Goal: Task Accomplishment & Management: Use online tool/utility

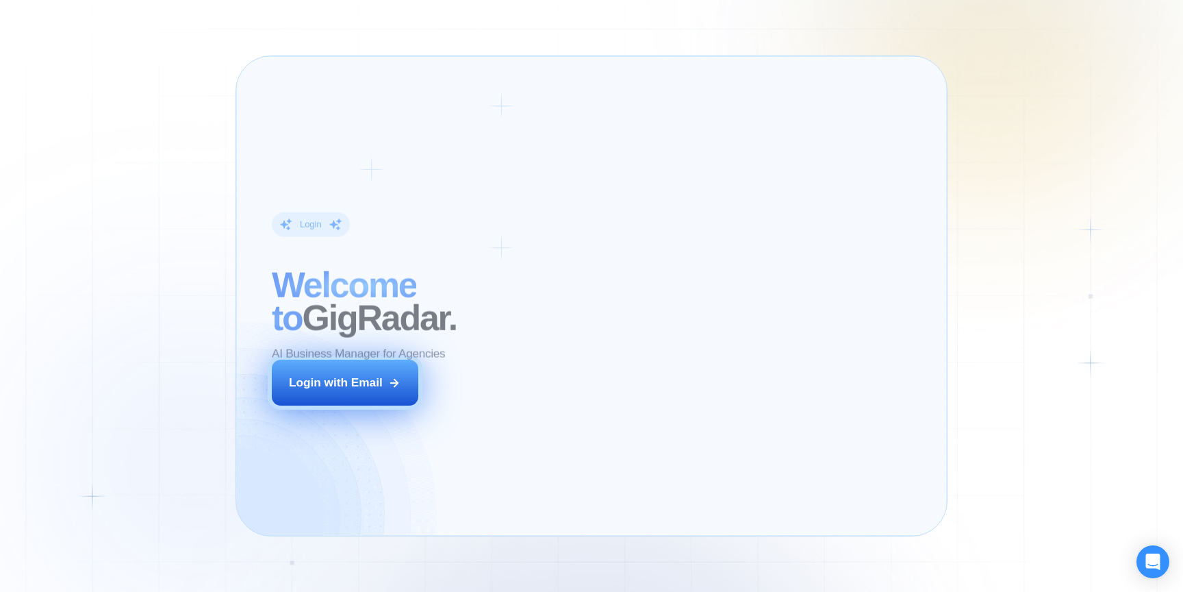
click at [407, 378] on button "Login with Email" at bounding box center [345, 383] width 147 height 46
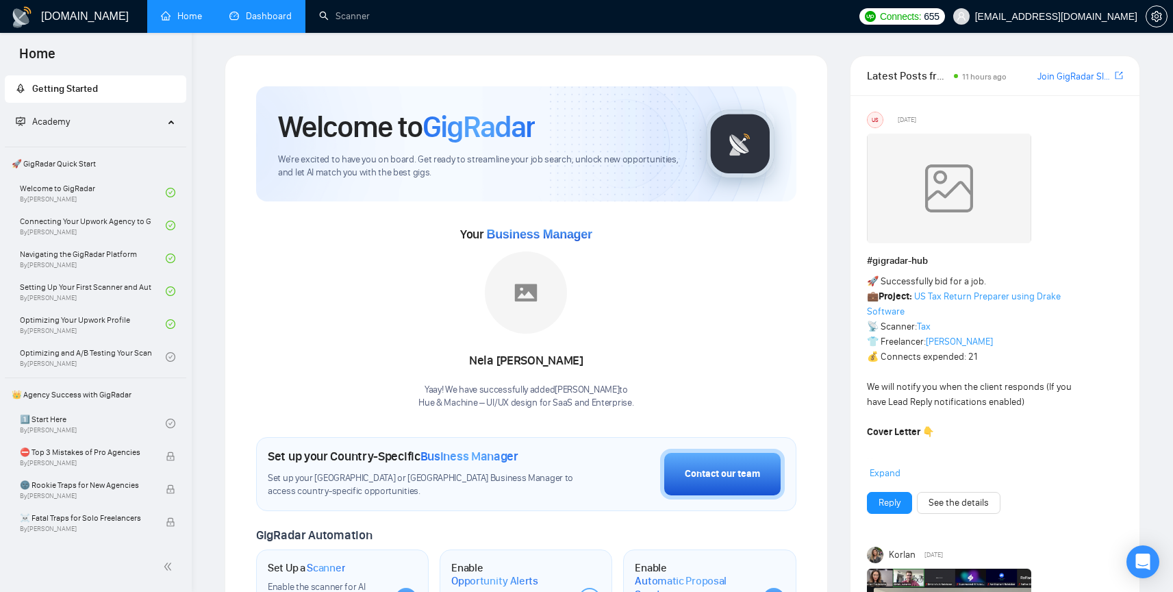
click at [250, 22] on link "Dashboard" at bounding box center [260, 16] width 62 height 12
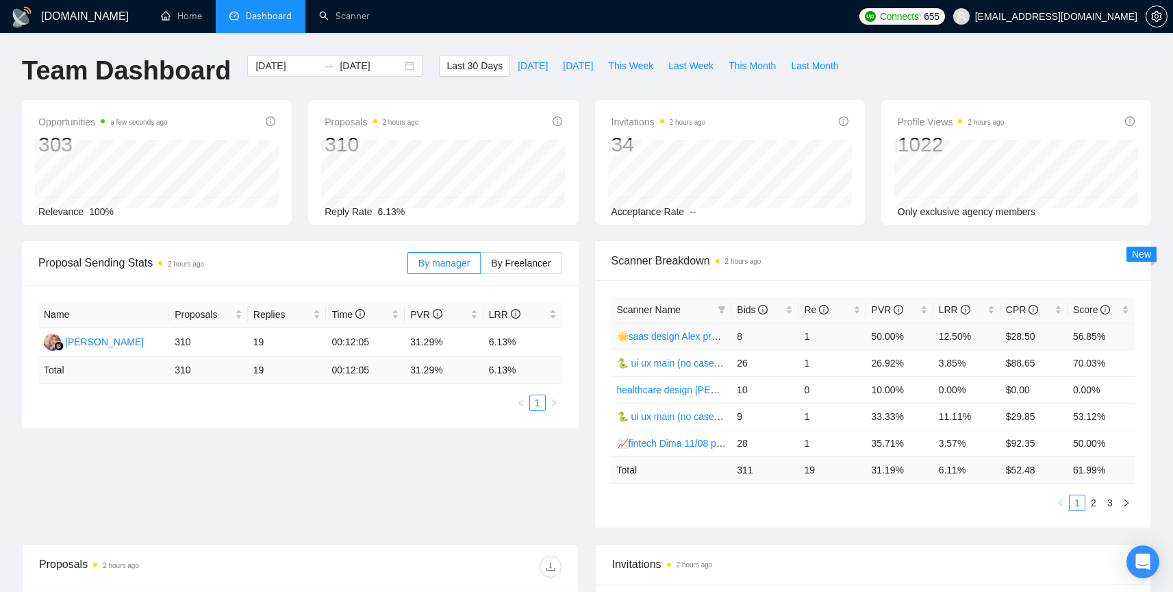
click at [680, 341] on link "🌟saas design Alex profile rate" at bounding box center [682, 336] width 131 height 11
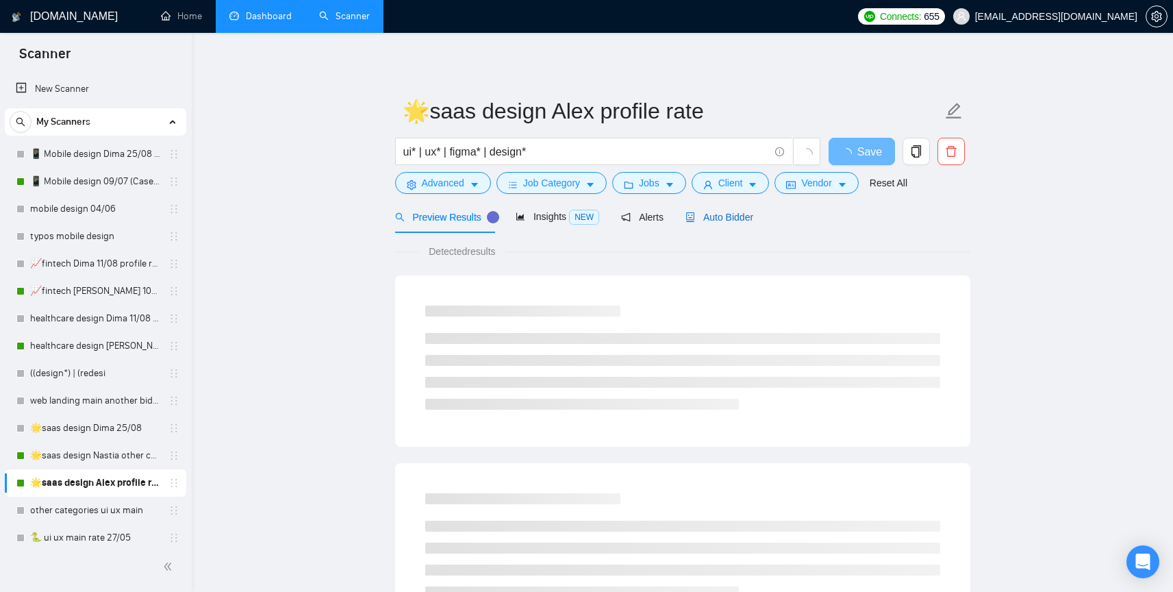
click at [730, 218] on span "Auto Bidder" at bounding box center [719, 217] width 68 height 11
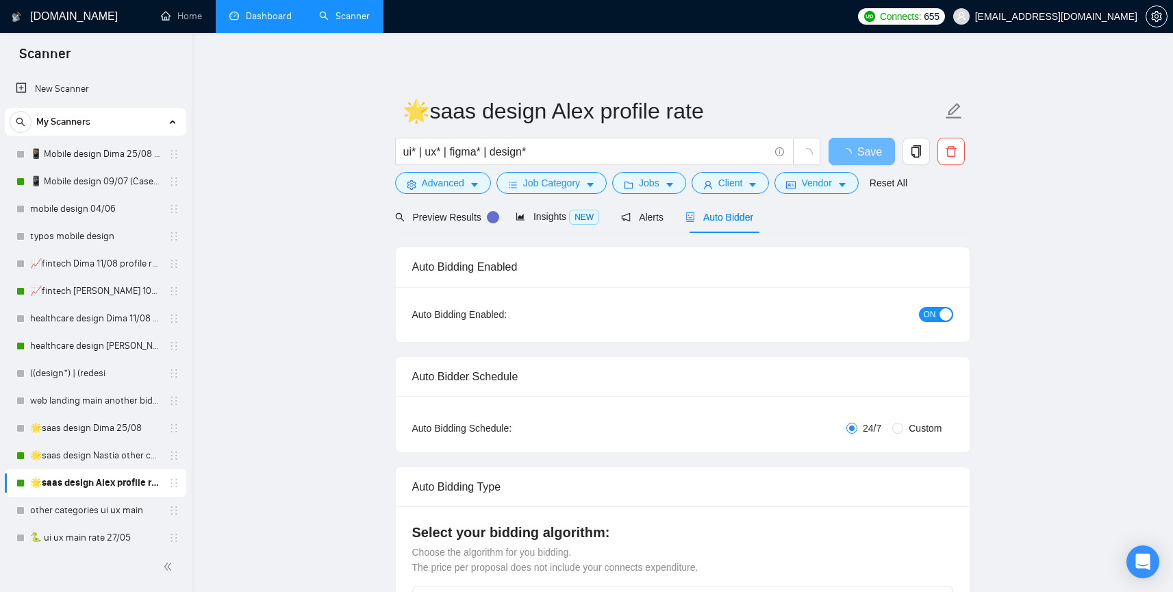
radio input "false"
radio input "true"
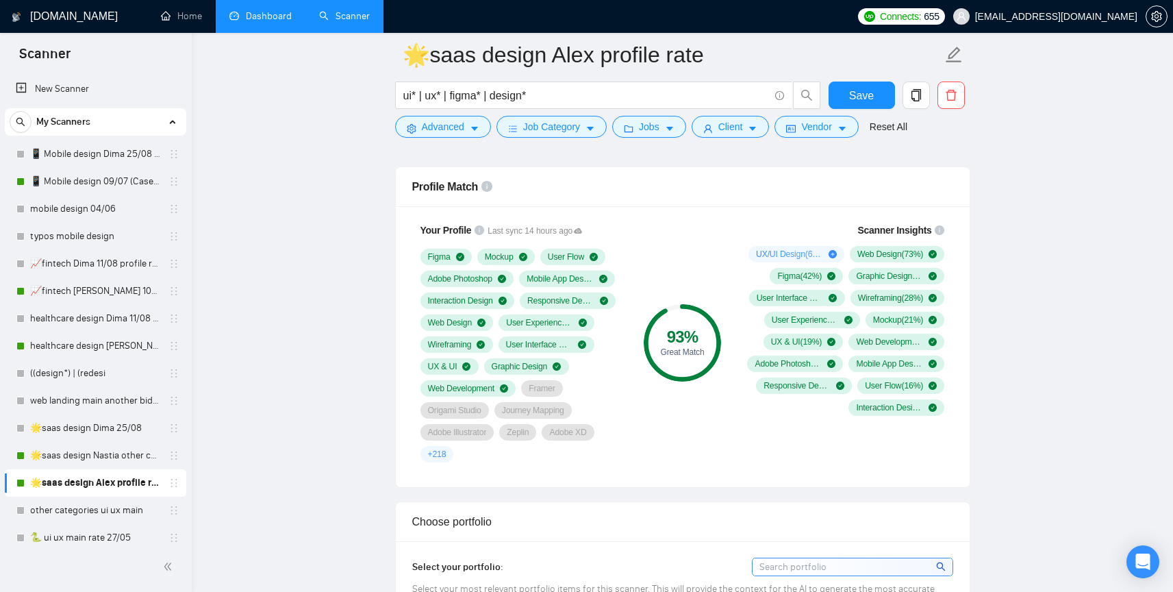
scroll to position [1055, 0]
click at [425, 451] on div "+ 218" at bounding box center [437, 452] width 34 height 16
click at [289, 16] on link "Dashboard" at bounding box center [260, 16] width 62 height 12
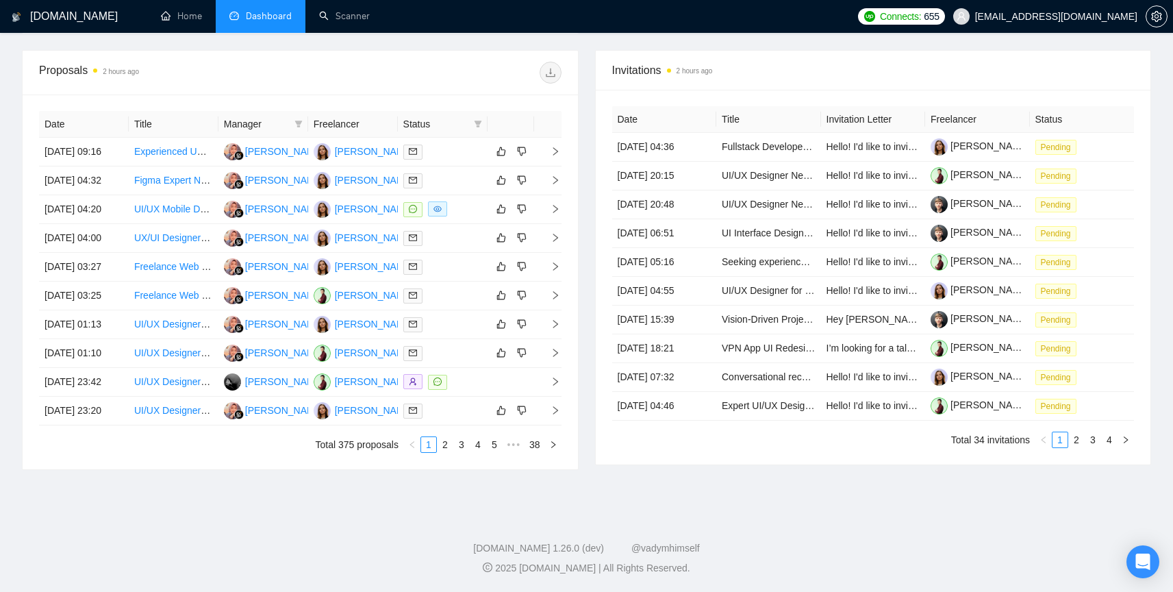
scroll to position [460, 0]
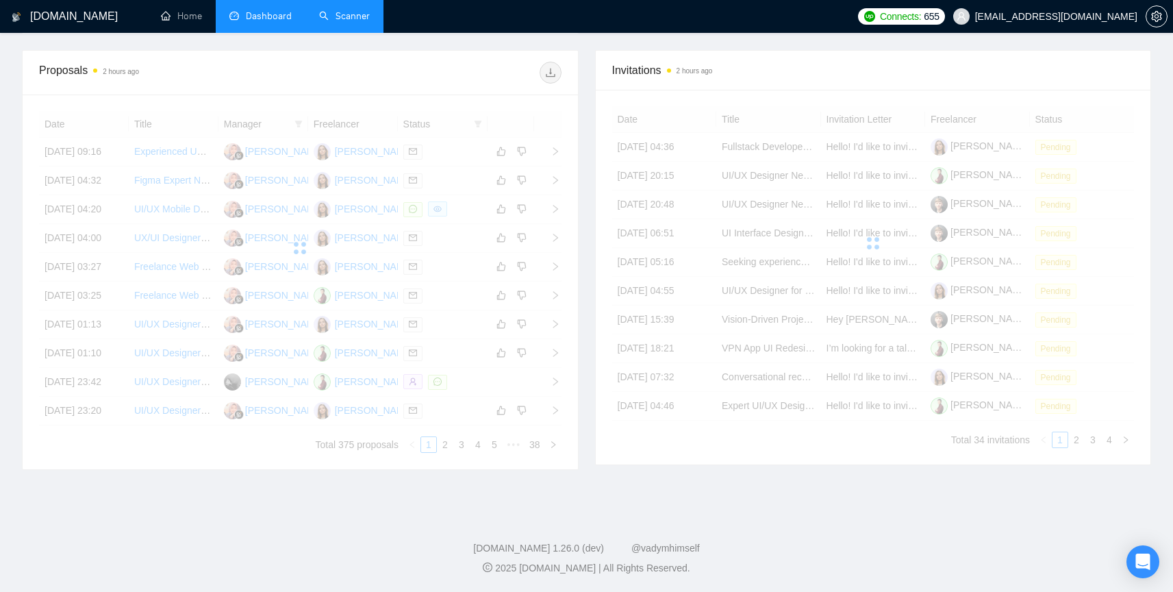
click at [347, 16] on link "Scanner" at bounding box center [344, 16] width 51 height 12
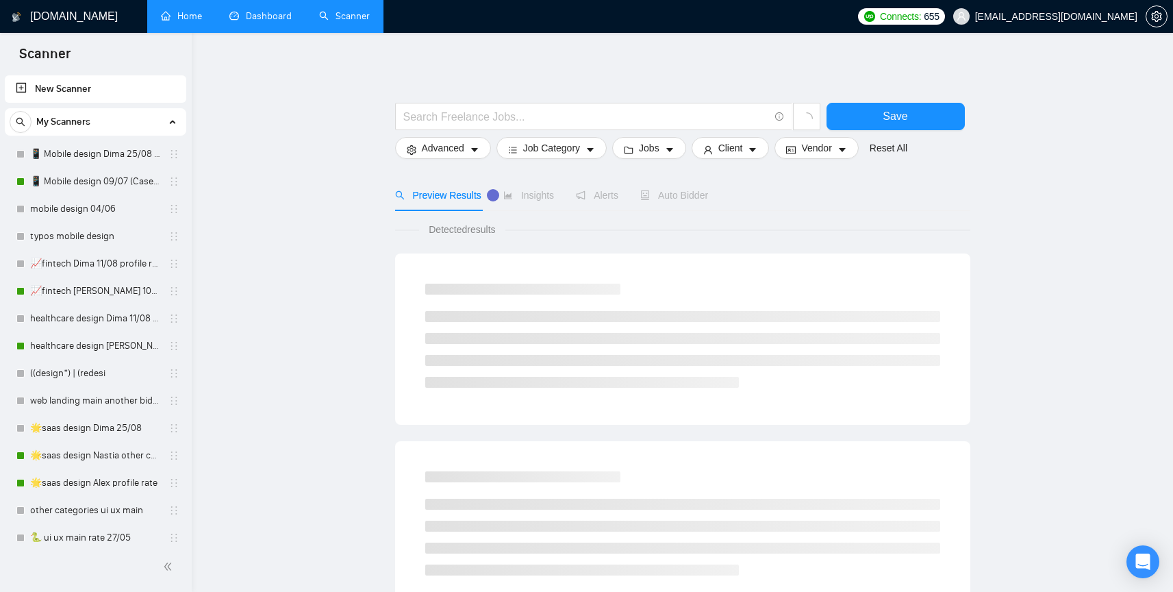
click at [196, 22] on link "Home" at bounding box center [181, 16] width 41 height 12
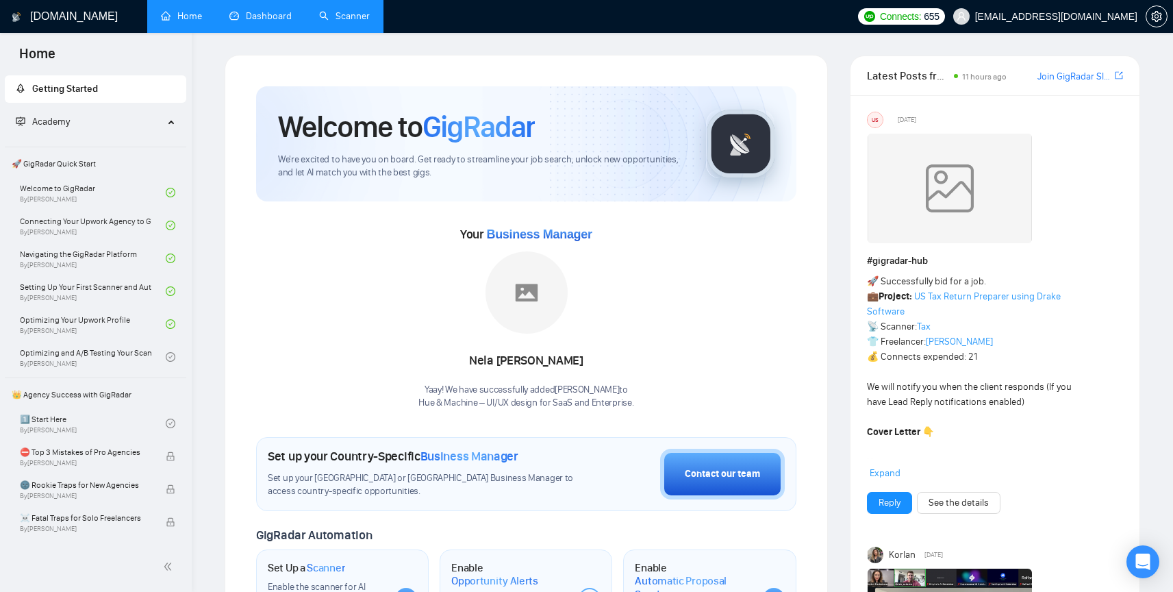
click at [355, 22] on link "Scanner" at bounding box center [344, 16] width 51 height 12
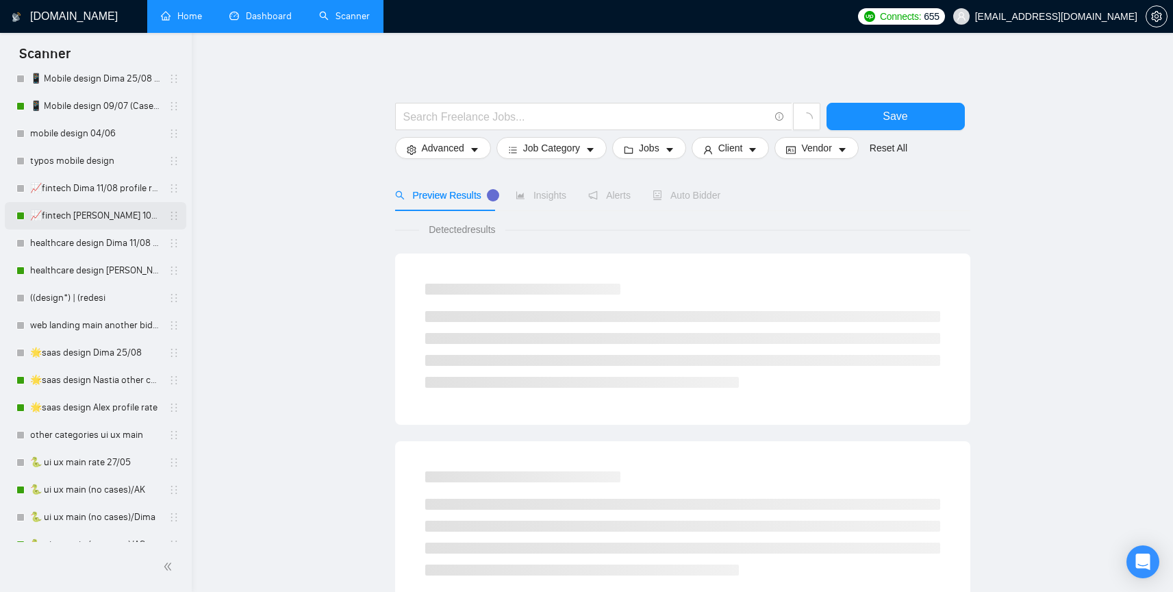
scroll to position [92, 0]
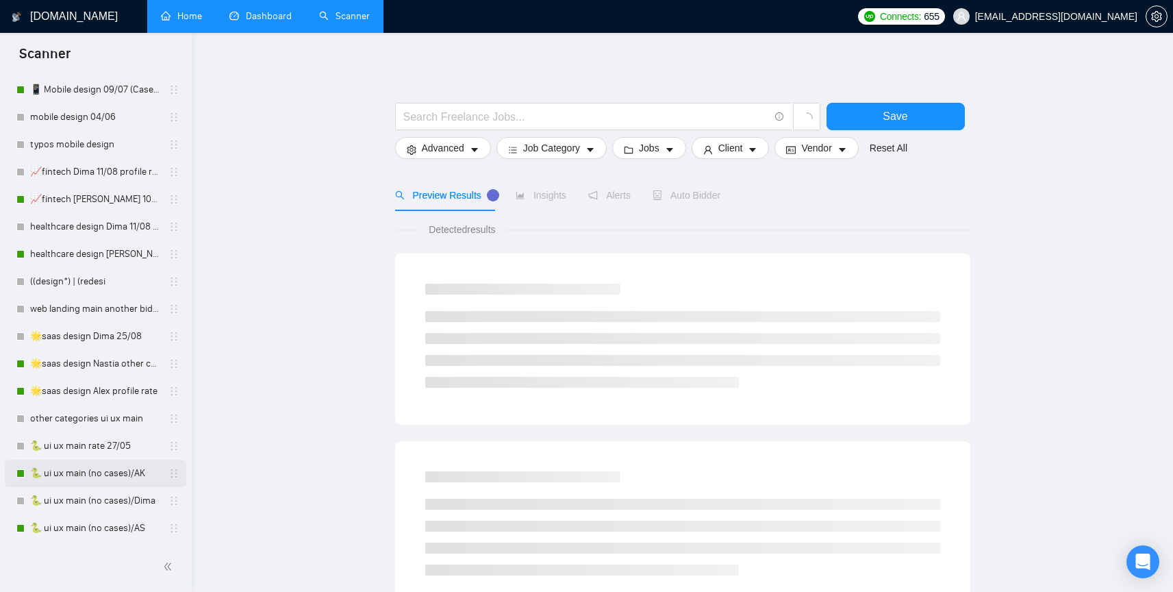
click at [90, 475] on link "🐍 ui ux main (no cases)/AK" at bounding box center [95, 473] width 130 height 27
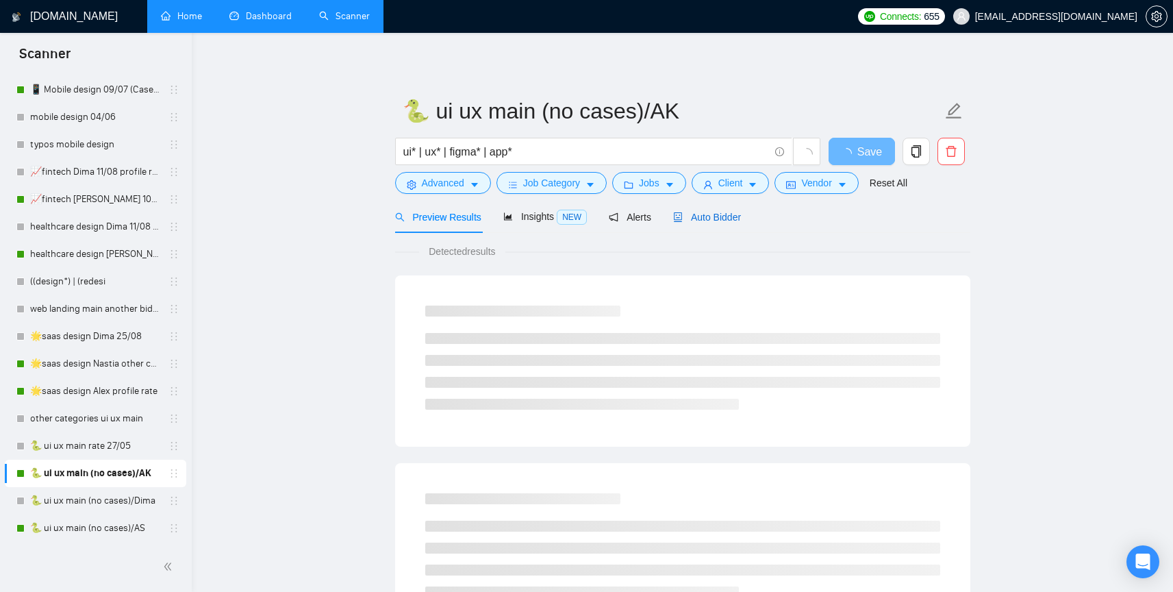
click at [714, 212] on span "Auto Bidder" at bounding box center [707, 217] width 68 height 11
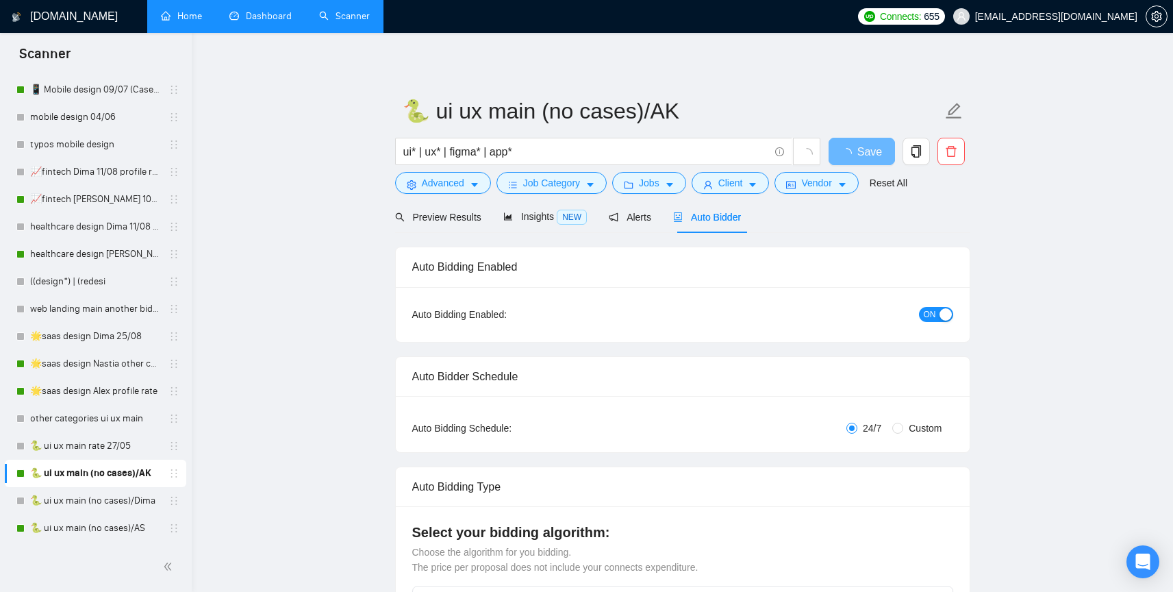
radio input "false"
radio input "true"
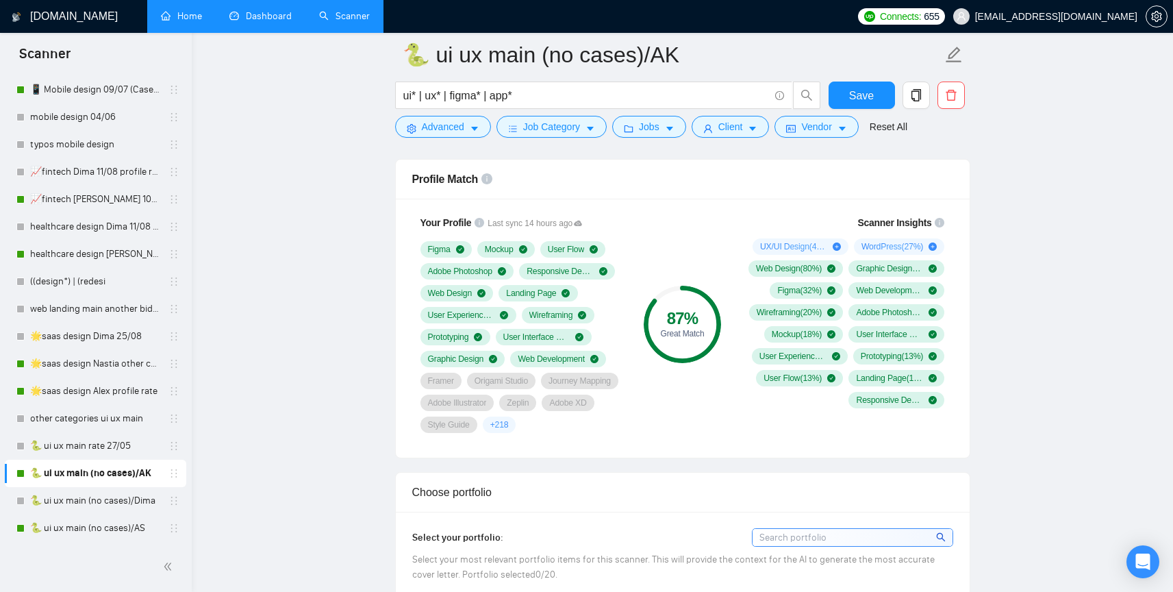
scroll to position [1048, 0]
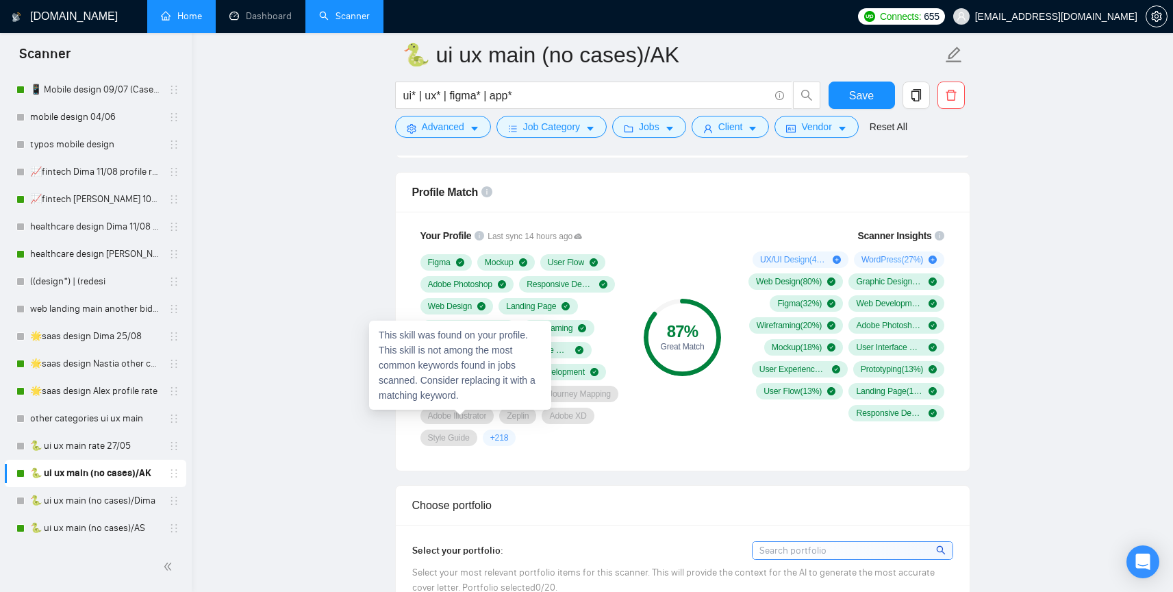
drag, startPoint x: 490, startPoint y: 418, endPoint x: 446, endPoint y: 418, distance: 44.5
click at [549, 399] on span "Journey Mapping" at bounding box center [580, 393] width 62 height 11
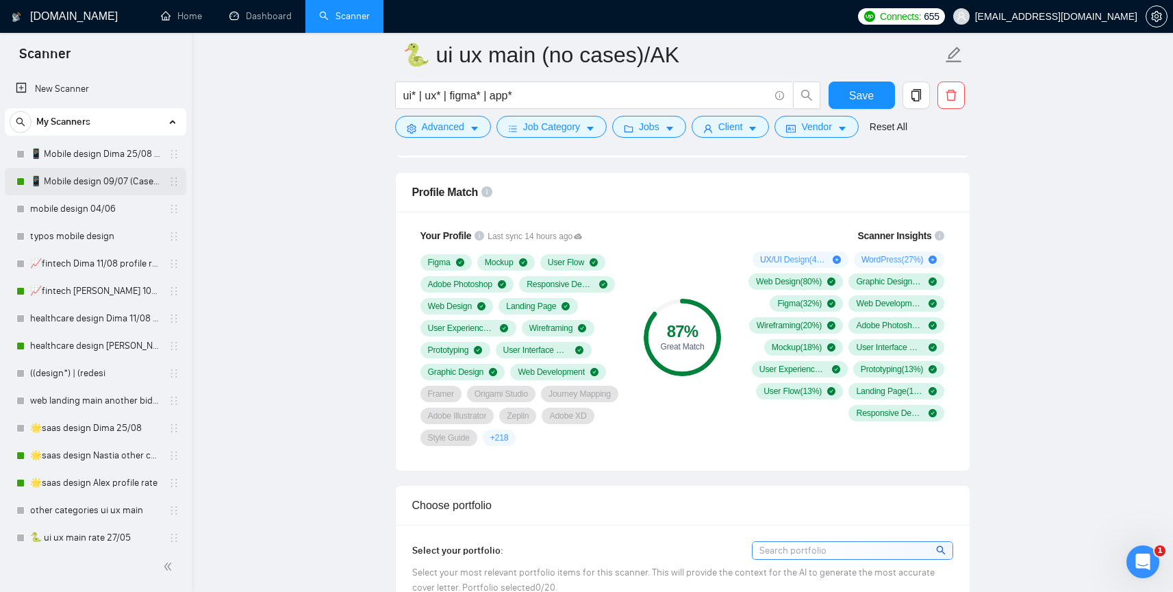
click at [99, 179] on link "📱 Mobile design 09/07 (Cases & UX/UI Cat)" at bounding box center [95, 181] width 130 height 27
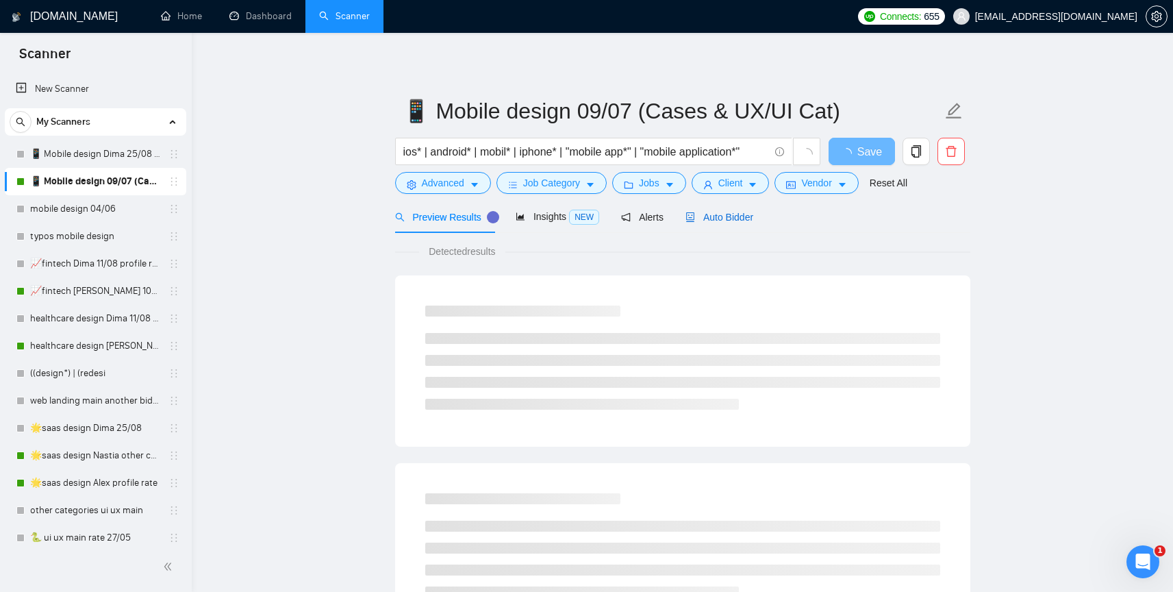
click at [718, 212] on span "Auto Bidder" at bounding box center [719, 217] width 68 height 11
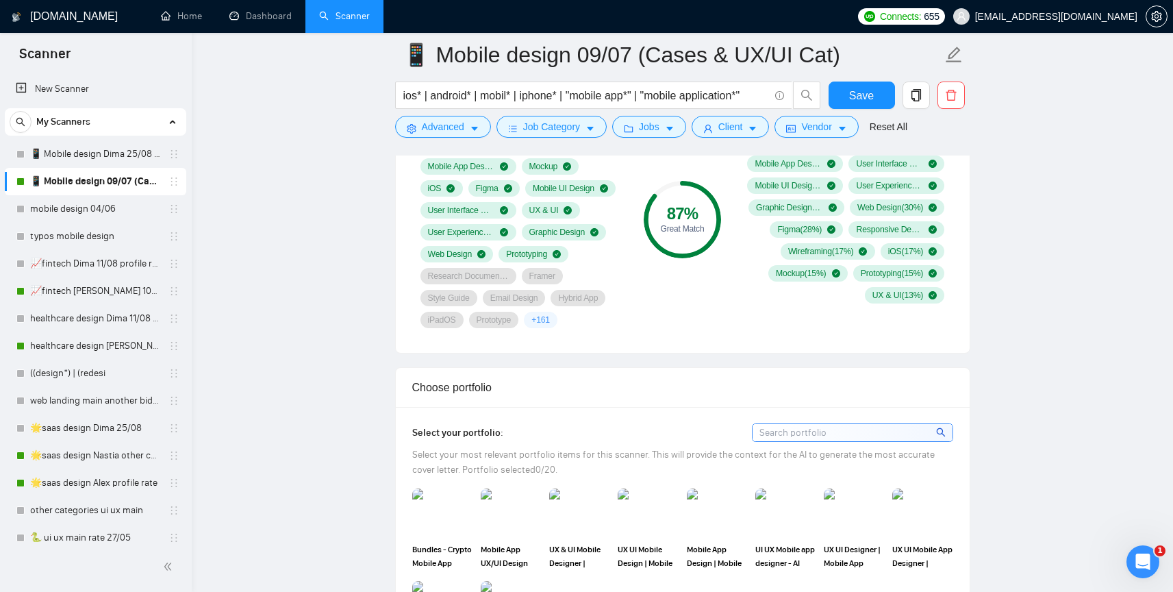
scroll to position [987, 0]
